Goal: Transaction & Acquisition: Purchase product/service

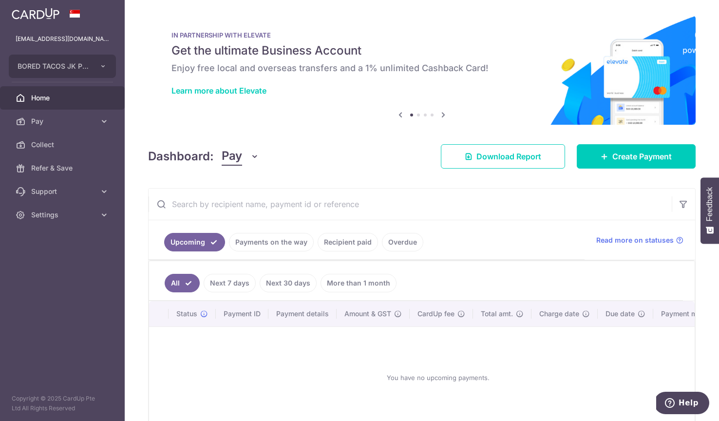
click at [339, 242] on link "Recipient paid" at bounding box center [348, 242] width 60 height 19
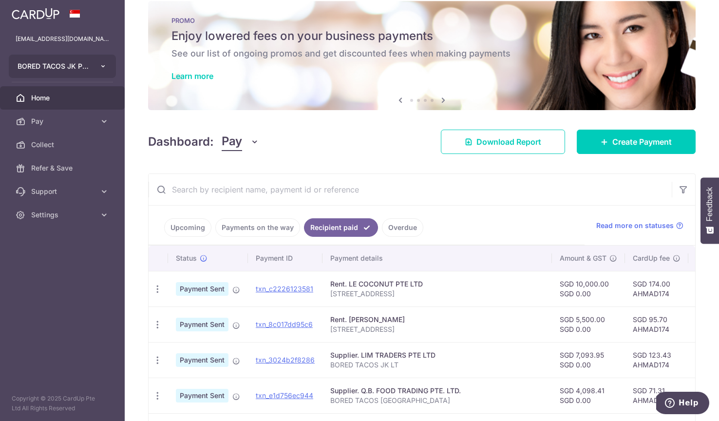
click at [80, 69] on span "BORED TACOS JK PTE. LTD." at bounding box center [54, 66] width 72 height 10
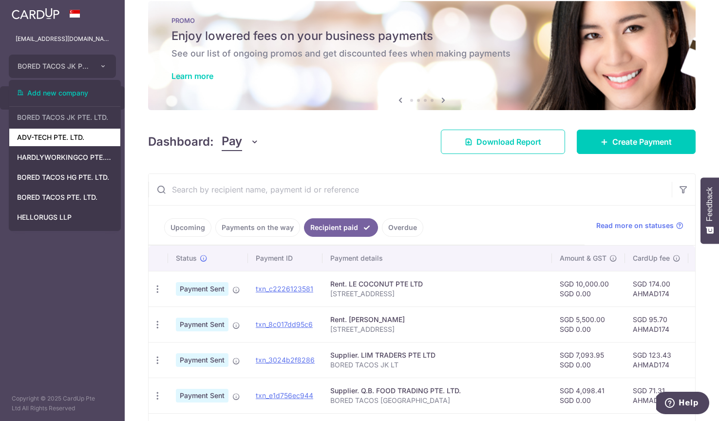
click at [61, 141] on link "ADV-TECH PTE. LTD." at bounding box center [64, 138] width 111 height 18
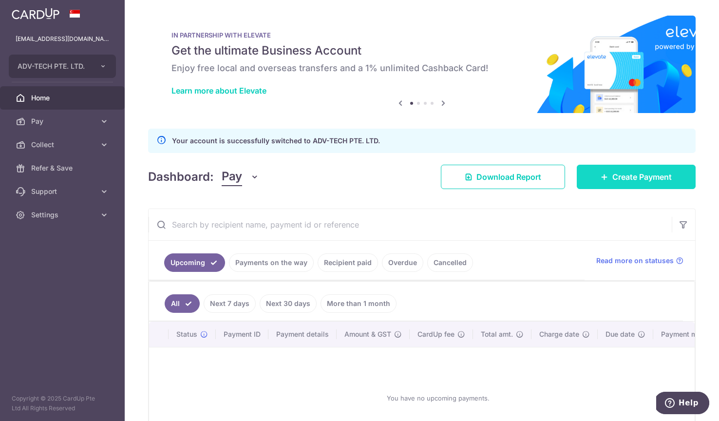
click at [609, 179] on link "Create Payment" at bounding box center [636, 177] width 119 height 24
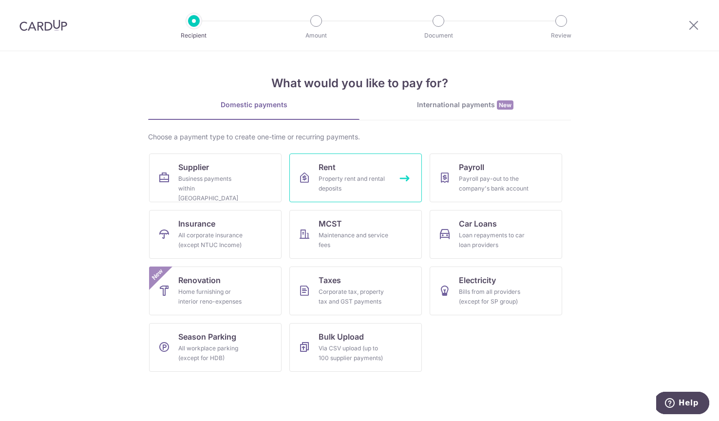
click at [349, 192] on div "Property rent and rental deposits" at bounding box center [354, 183] width 70 height 19
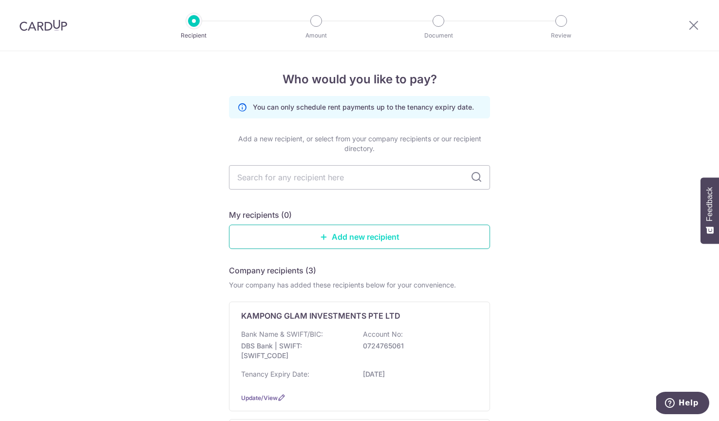
click at [357, 241] on link "Add new recipient" at bounding box center [359, 237] width 261 height 24
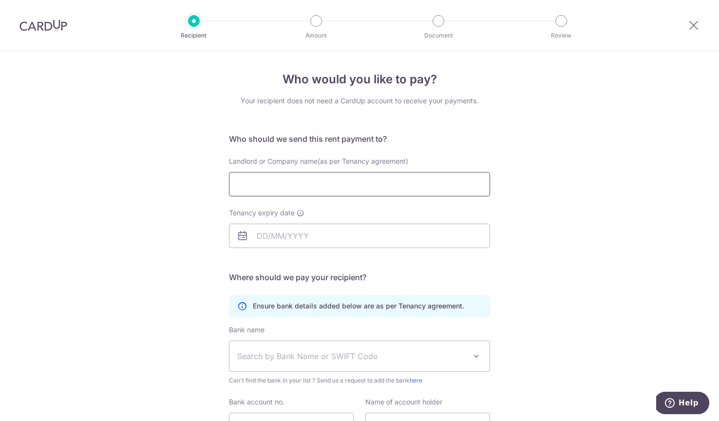
click at [299, 192] on input "Landlord or Company name(as per Tenancy agreement)" at bounding box center [359, 184] width 261 height 24
paste input "Cheerwell Pte Ltd"
type input "Cheerwell Pte Ltd"
click at [260, 242] on input "Tenancy expiry date" at bounding box center [359, 236] width 261 height 24
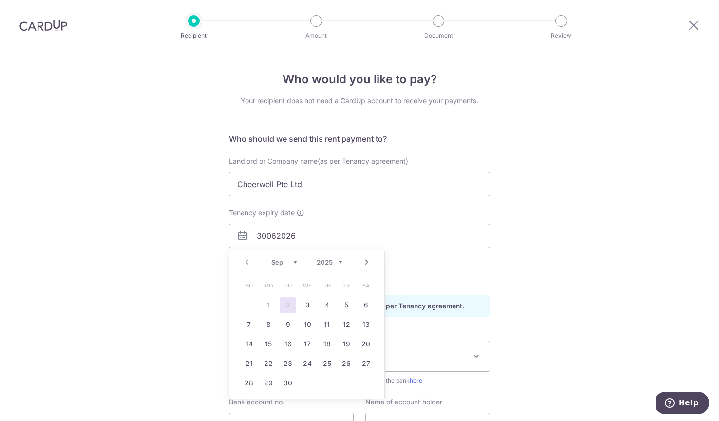
click at [136, 249] on div "Who would you like to pay? Your recipient does not need a CardUp account to rec…" at bounding box center [359, 283] width 719 height 464
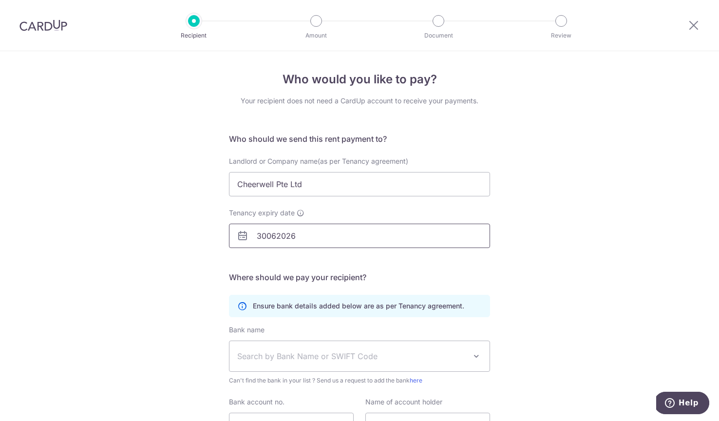
click at [282, 240] on input "30062026" at bounding box center [359, 236] width 261 height 24
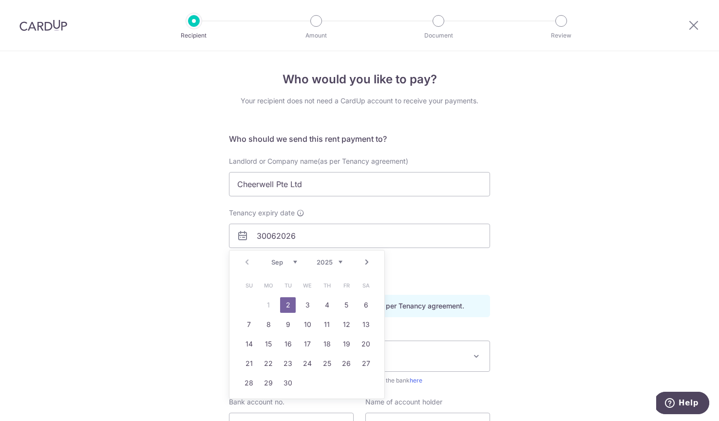
click at [320, 266] on div "Sep Oct Nov Dec 2025 2026 2027 2028 2029 2030 2031 2032 2033 2034 2035" at bounding box center [306, 262] width 71 height 8
click at [289, 382] on link "30" at bounding box center [288, 383] width 16 height 16
type input "30/06/2026"
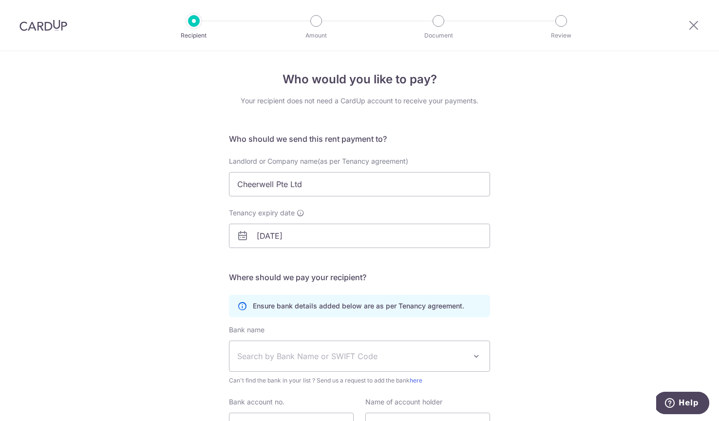
click at [188, 325] on div "Who would you like to pay? Your recipient does not need a CardUp account to rec…" at bounding box center [359, 283] width 719 height 464
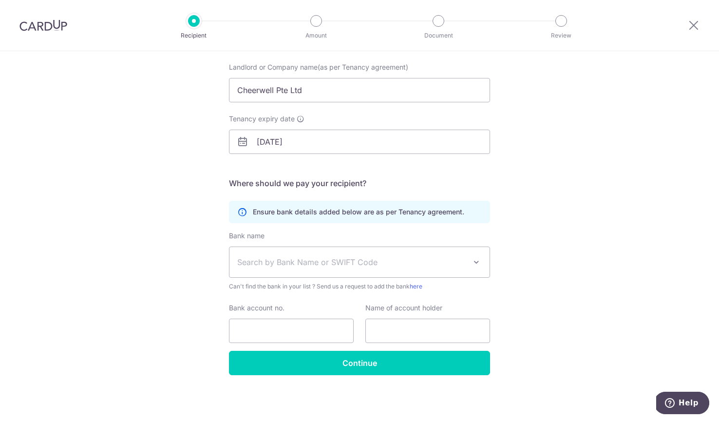
click at [266, 265] on span "Search by Bank Name or SWIFT Code" at bounding box center [351, 262] width 229 height 12
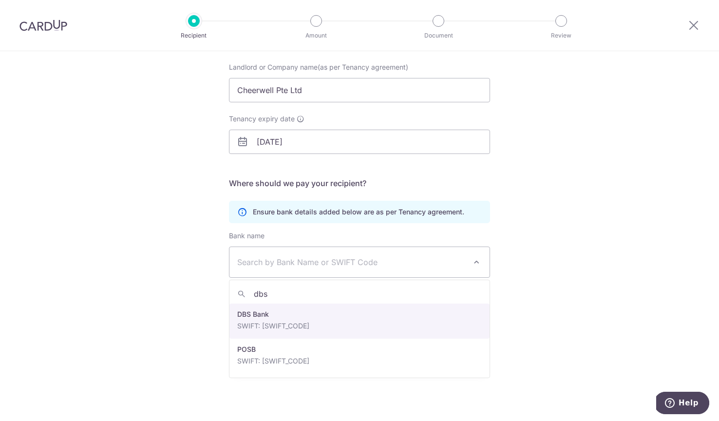
type input "dbs"
select select "6"
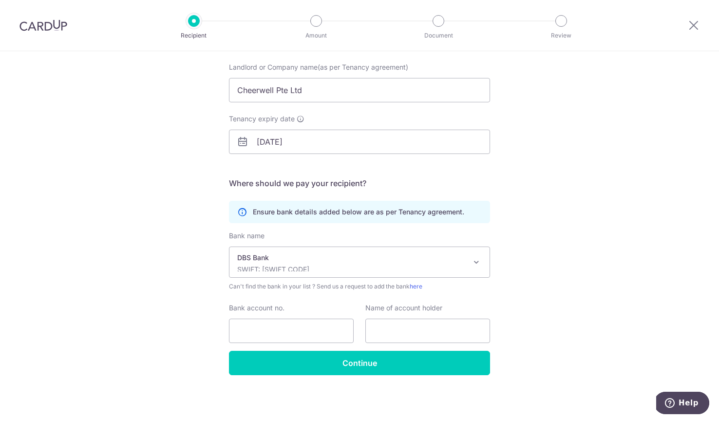
click at [210, 300] on div "Who would you like to pay? Your recipient does not need a CardUp account to rec…" at bounding box center [359, 189] width 719 height 464
click at [261, 328] on input "Bank account no." at bounding box center [291, 331] width 125 height 24
paste input "072-021-1081"
click at [273, 330] on input "072-021-1081" at bounding box center [291, 331] width 125 height 24
type input "0720211081"
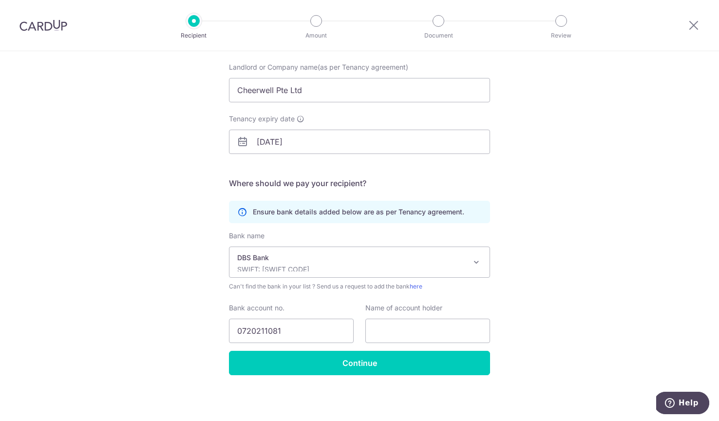
click at [109, 354] on div "Who would you like to pay? Your recipient does not need a CardUp account to rec…" at bounding box center [359, 189] width 719 height 464
click at [470, 331] on input "text" at bounding box center [427, 331] width 125 height 24
click at [362, 96] on input "Cheerwell Pte Ltd" at bounding box center [359, 90] width 261 height 24
click at [430, 327] on input "text" at bounding box center [427, 331] width 125 height 24
paste input "Cheerwell Pte Ltd"
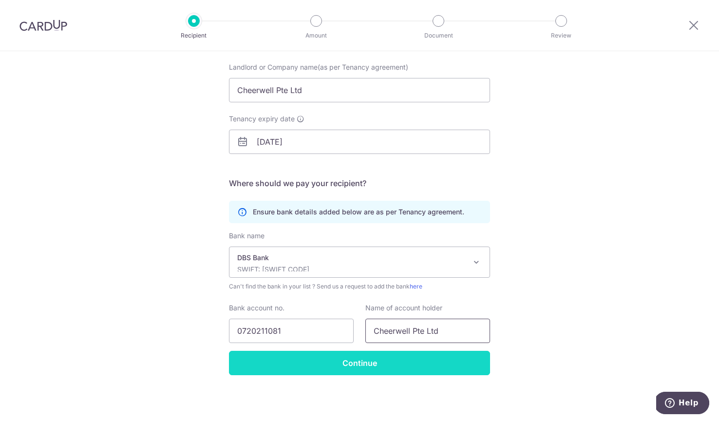
type input "Cheerwell Pte Ltd"
click at [402, 352] on input "Continue" at bounding box center [359, 363] width 261 height 24
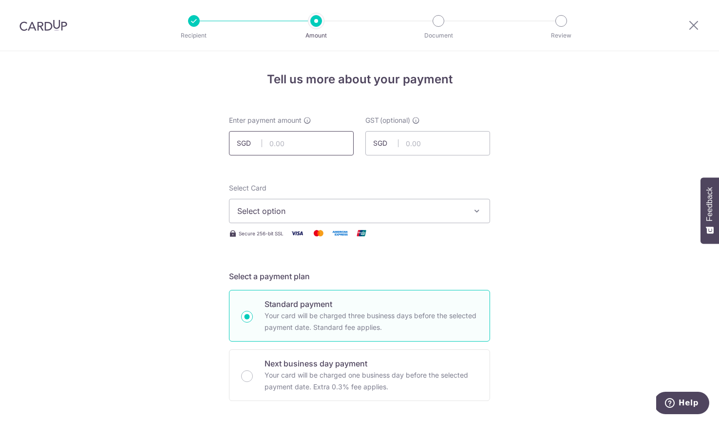
click at [306, 149] on input "text" at bounding box center [291, 143] width 125 height 24
paste input "5,130.84"
click at [275, 147] on input "5,130.84" at bounding box center [291, 143] width 125 height 24
click at [266, 148] on input "130.84" at bounding box center [291, 143] width 125 height 24
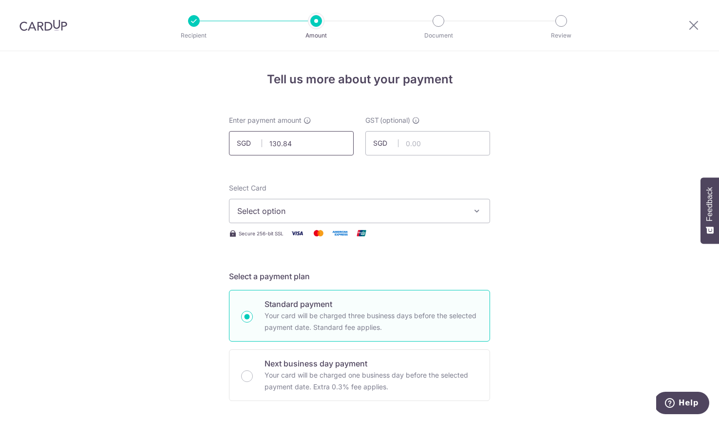
click at [267, 147] on input "130.84" at bounding box center [291, 143] width 125 height 24
type input "5,130.84"
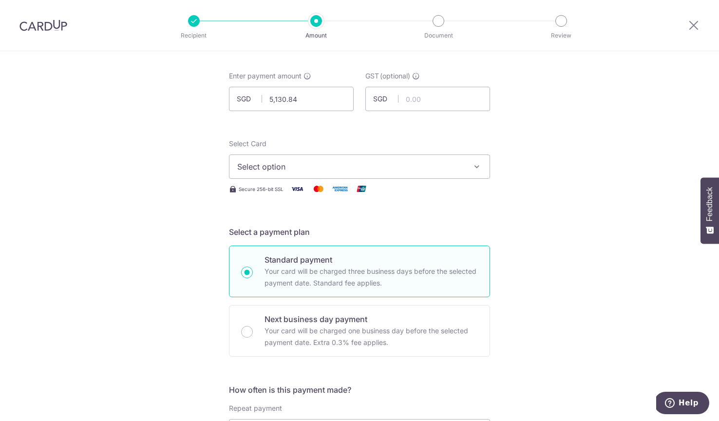
scroll to position [64, 0]
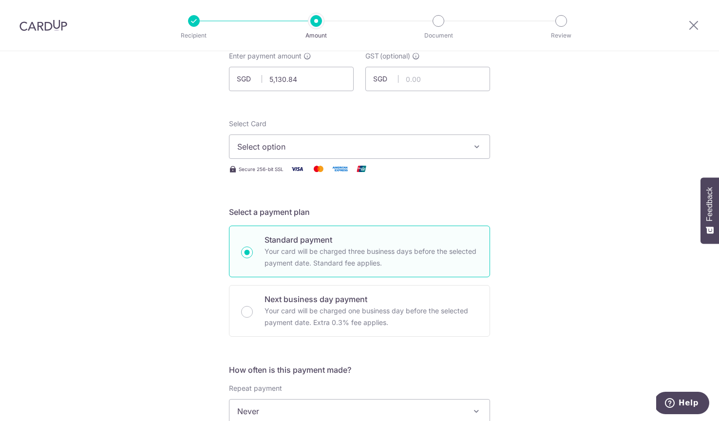
click at [272, 125] on div "Select Card Select option Add credit card Your Cards **** 2783 **** 6329" at bounding box center [359, 139] width 261 height 40
click at [272, 144] on span "Select option" at bounding box center [350, 147] width 227 height 12
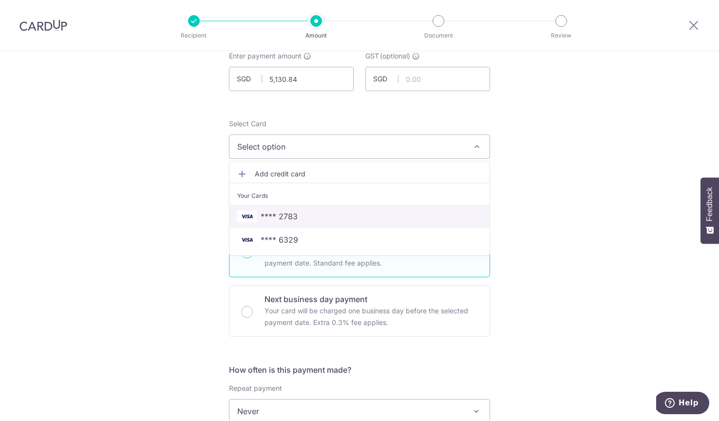
click at [285, 211] on span "**** 2783" at bounding box center [279, 217] width 37 height 12
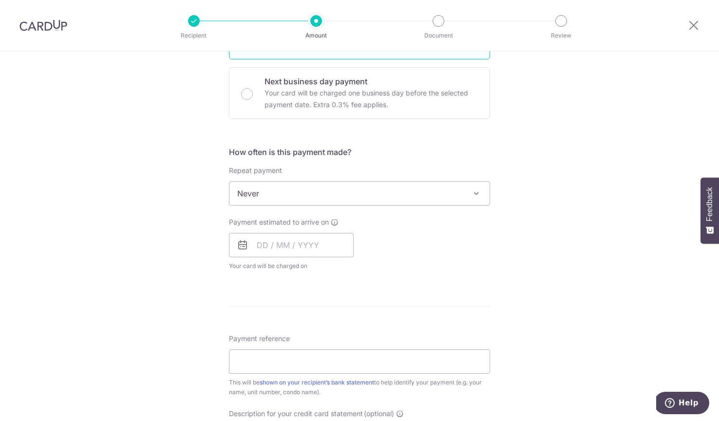
scroll to position [292, 0]
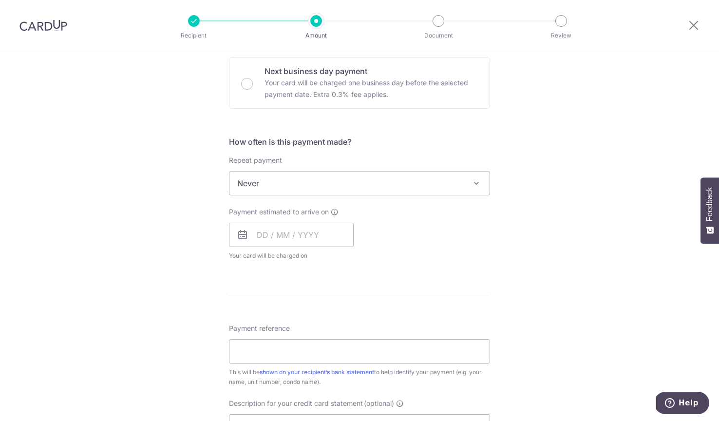
click at [282, 169] on div "Repeat payment Never Every week Every month Every quarter Every half a year Nev…" at bounding box center [359, 175] width 261 height 40
click at [262, 234] on input "text" at bounding box center [291, 235] width 125 height 24
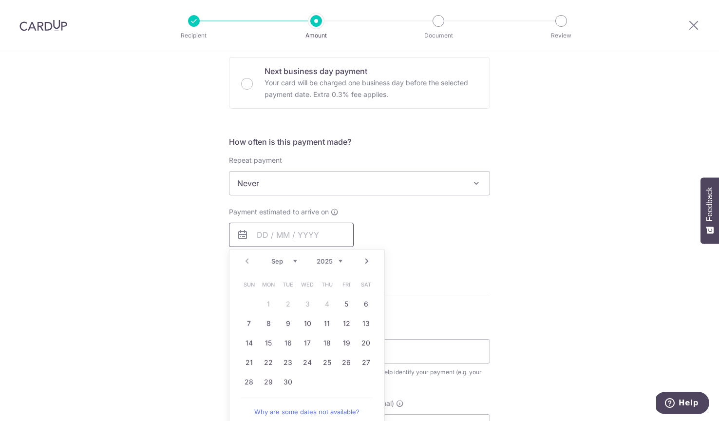
click at [250, 234] on input "text" at bounding box center [291, 235] width 125 height 24
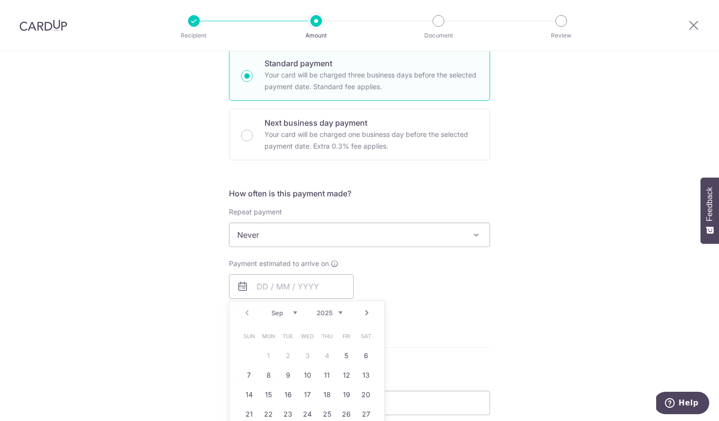
click at [208, 201] on div "Tell us more about your payment Enter payment amount SGD 5,130.84 5130.84 GST (…" at bounding box center [359, 283] width 719 height 947
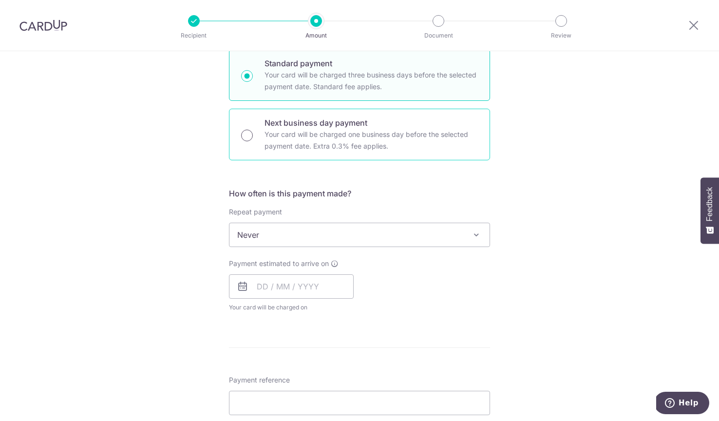
click at [249, 130] on input "Next business day payment Your card will be charged one business day before the…" at bounding box center [247, 136] width 12 height 12
radio input "true"
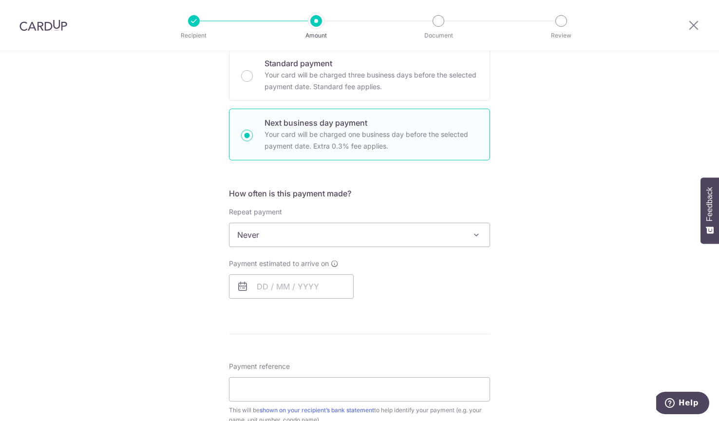
scroll to position [287, 0]
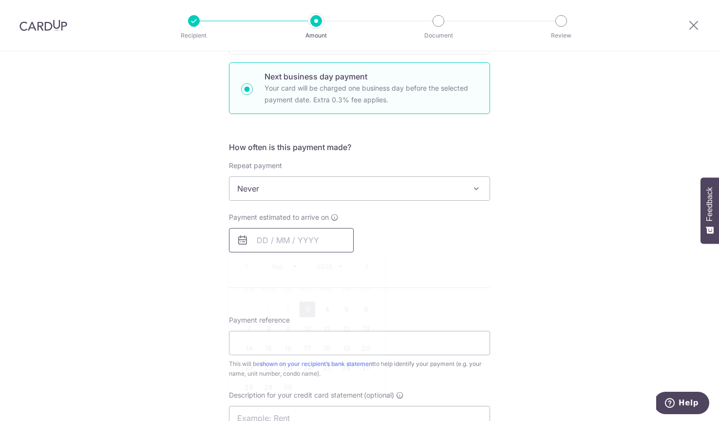
click at [278, 230] on input "text" at bounding box center [291, 240] width 125 height 24
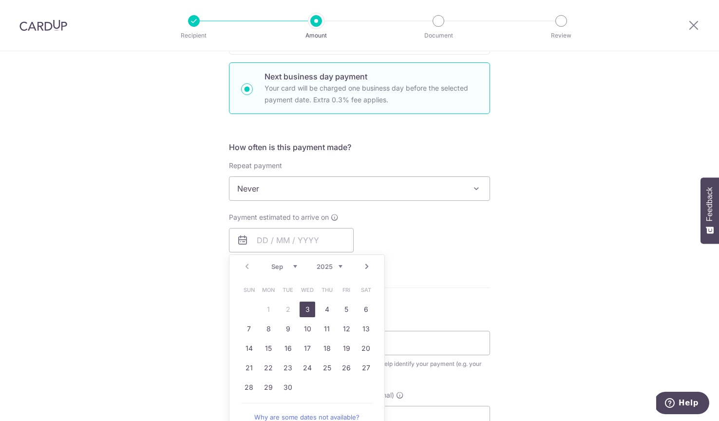
click at [307, 308] on link "3" at bounding box center [308, 310] width 16 height 16
type input "03/09/2025"
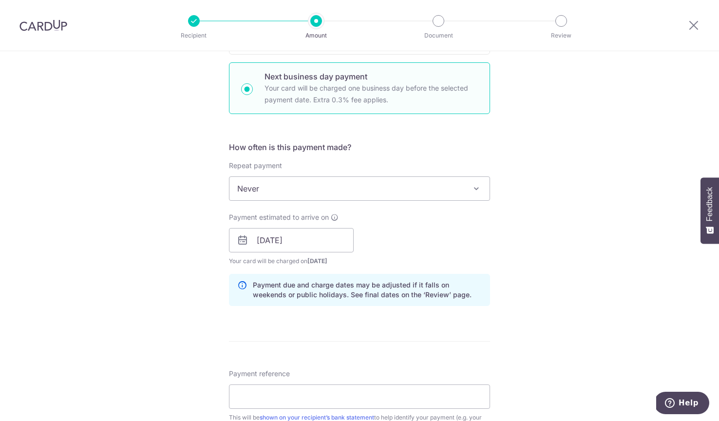
click at [207, 286] on div "Tell us more about your payment Enter payment amount SGD 5,130.84 5130.84 GST (…" at bounding box center [359, 281] width 719 height 1034
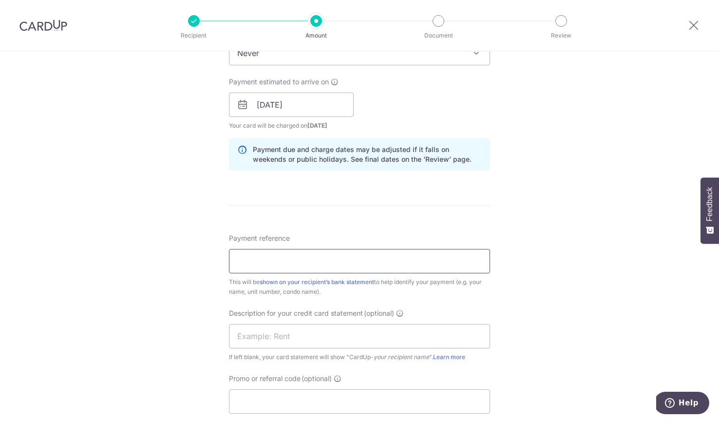
click at [335, 268] on input "Payment reference" at bounding box center [359, 261] width 261 height 24
paste input "CW-557"
type input "CW-557"
click at [268, 333] on input "text" at bounding box center [359, 336] width 261 height 24
type input "162 JC RENT"
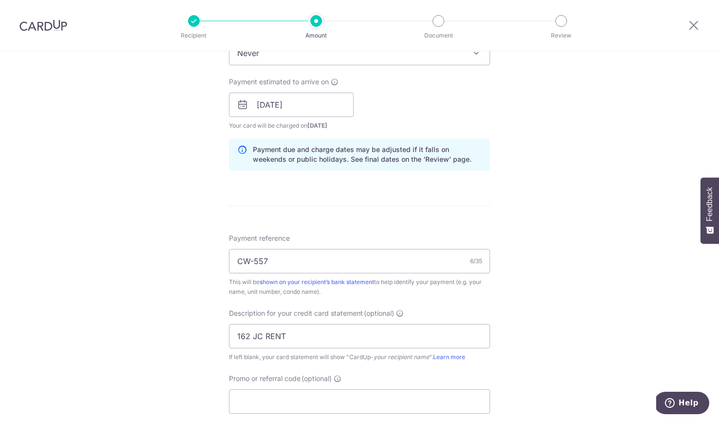
click at [198, 336] on div "Tell us more about your payment Enter payment amount SGD 5,130.84 5130.84 GST (…" at bounding box center [359, 146] width 719 height 1034
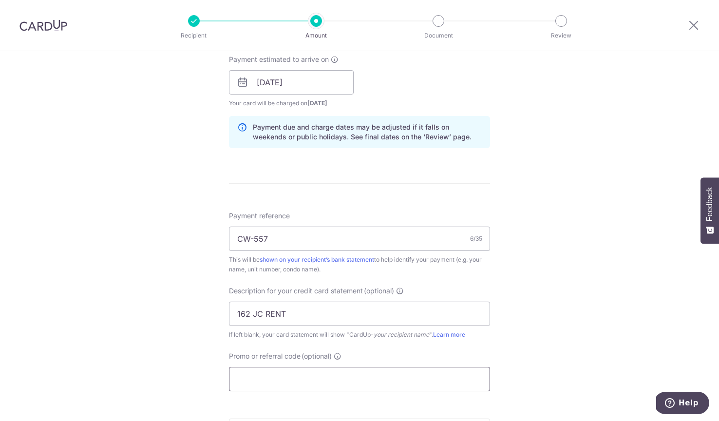
click at [295, 388] on input "Promo or referral code (optional)" at bounding box center [359, 379] width 261 height 24
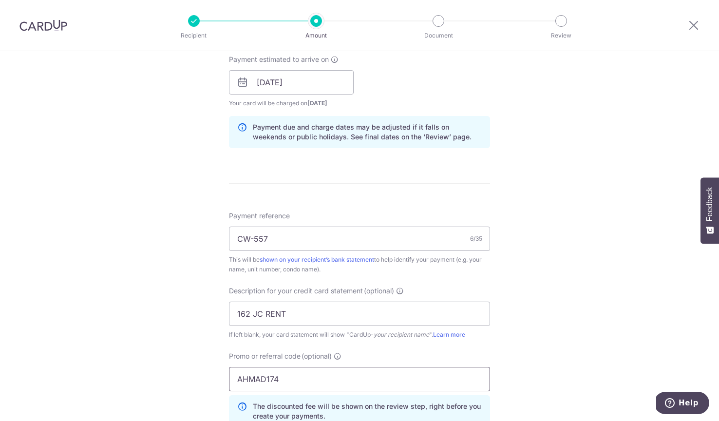
type input "AHMAD174"
click at [215, 360] on div "Tell us more about your payment Enter payment amount SGD 5,130.84 5130.84 GST (…" at bounding box center [359, 145] width 719 height 1078
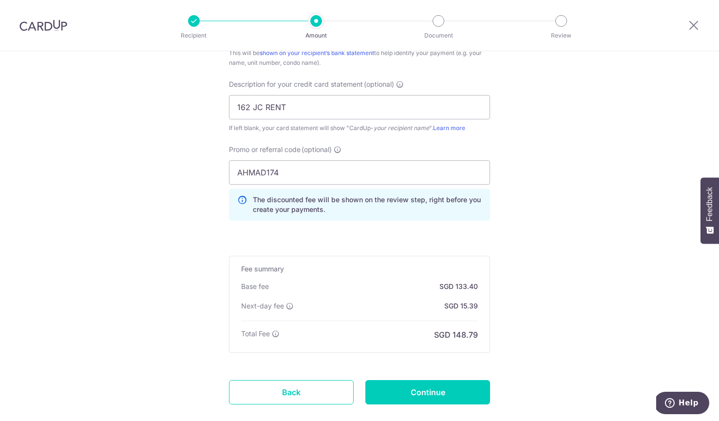
scroll to position [708, 0]
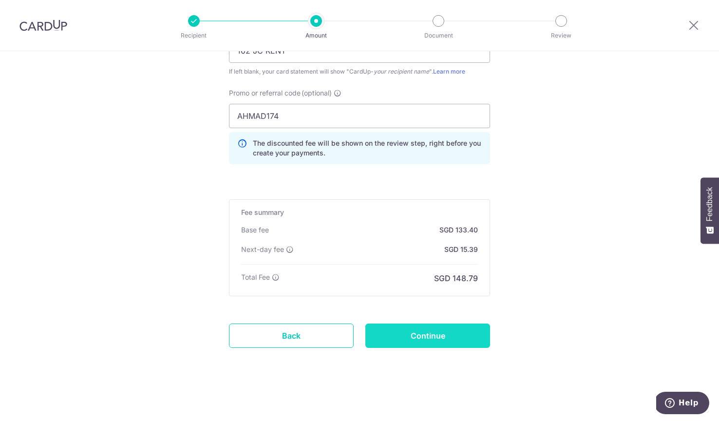
click at [425, 344] on input "Continue" at bounding box center [427, 336] width 125 height 24
type input "Create Schedule"
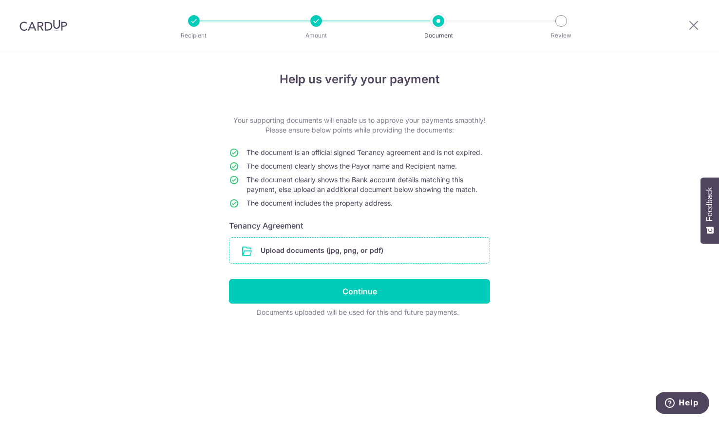
click at [293, 249] on input "file" at bounding box center [360, 250] width 260 height 25
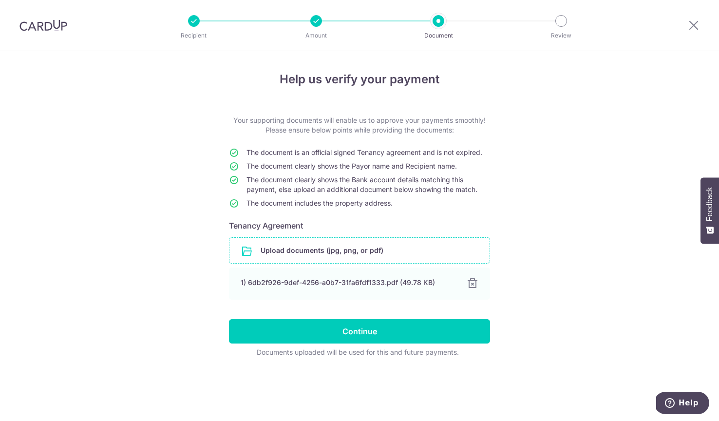
click at [295, 253] on input "file" at bounding box center [360, 250] width 260 height 25
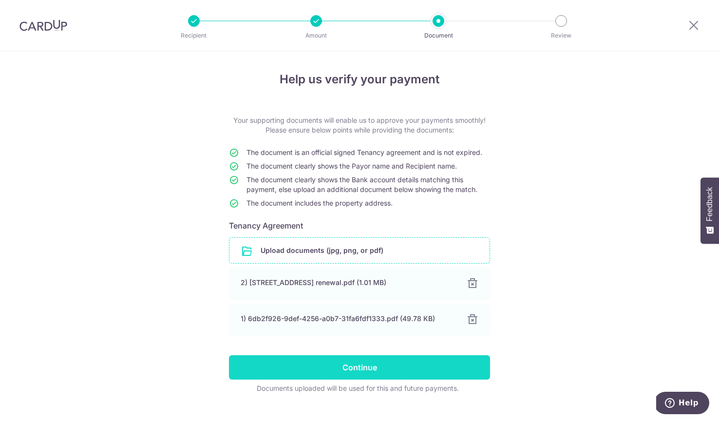
click at [338, 368] on input "Continue" at bounding box center [359, 367] width 261 height 24
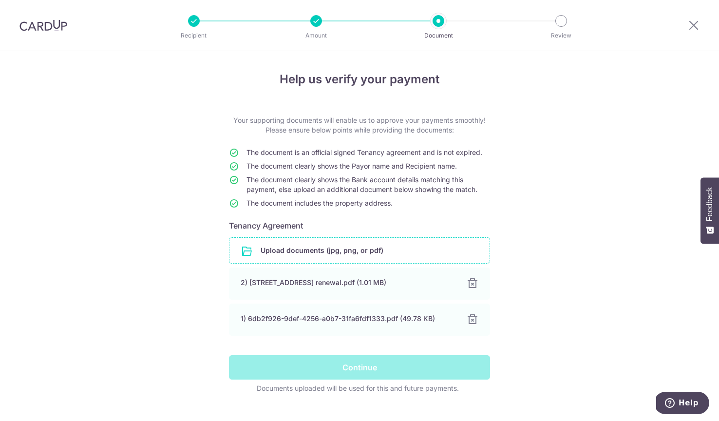
click at [623, 262] on div "Help us verify your payment Your supporting documents will enable us to approve…" at bounding box center [359, 245] width 719 height 388
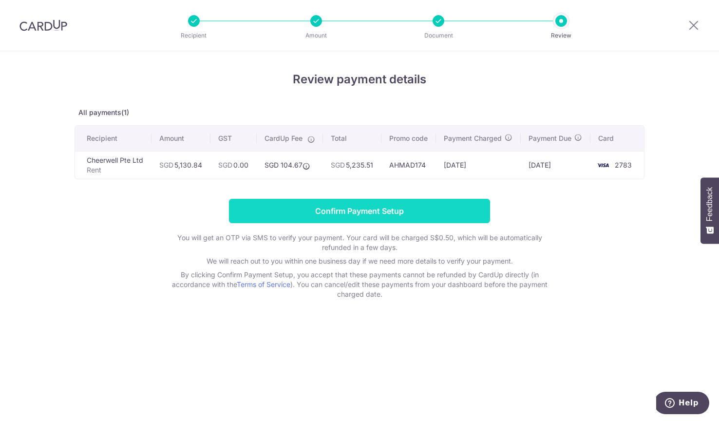
click at [377, 223] on input "Confirm Payment Setup" at bounding box center [359, 211] width 261 height 24
